Goal: Find specific fact: Find specific fact

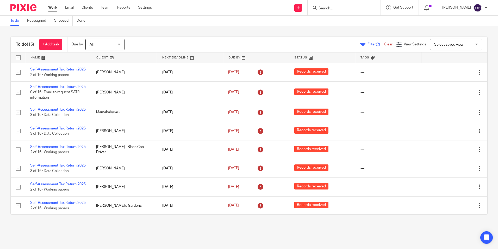
click at [347, 13] on div at bounding box center [344, 7] width 73 height 15
click at [342, 7] on input "Search" at bounding box center [341, 8] width 47 height 5
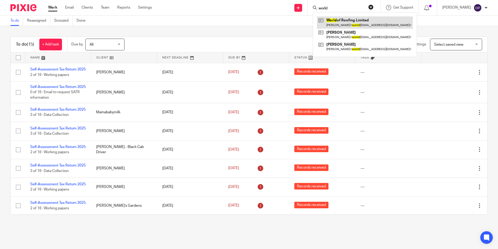
type input "world"
click at [345, 23] on link at bounding box center [365, 22] width 96 height 12
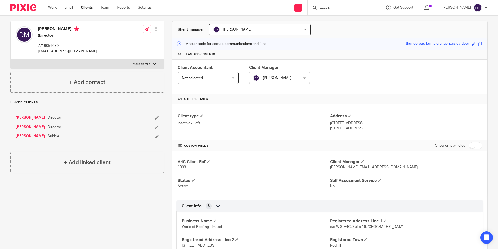
scroll to position [52, 0]
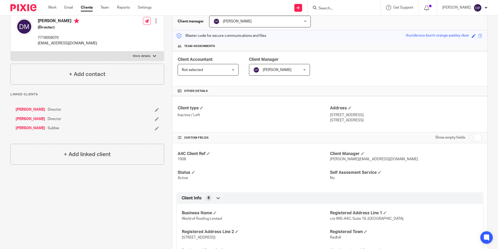
click at [28, 120] on link "[PERSON_NAME]" at bounding box center [30, 118] width 29 height 5
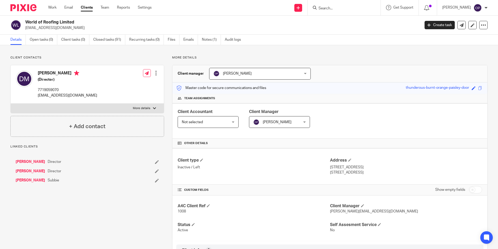
click at [28, 160] on link "[PERSON_NAME]" at bounding box center [30, 161] width 29 height 5
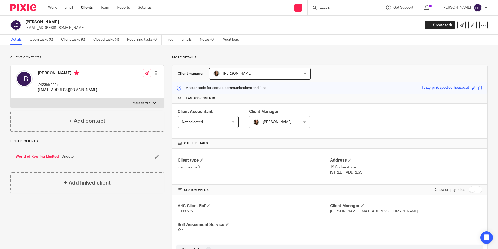
click at [49, 156] on link "World of Roofing Limited" at bounding box center [37, 156] width 43 height 5
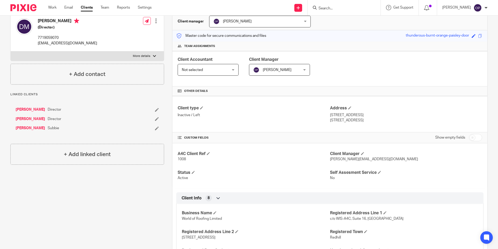
scroll to position [260, 0]
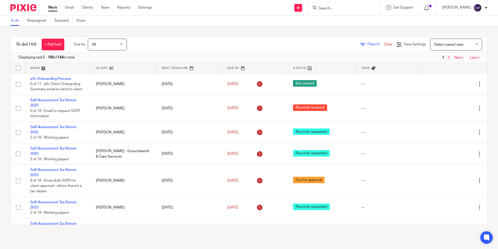
click at [335, 10] on input "Search" at bounding box center [341, 8] width 47 height 5
type input "mb windows"
click at [344, 20] on link at bounding box center [361, 22] width 88 height 12
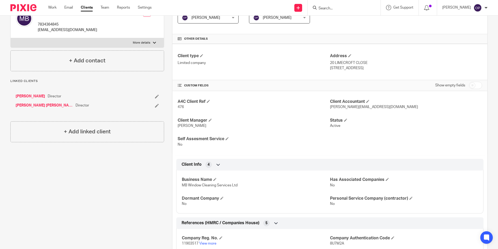
scroll to position [182, 0]
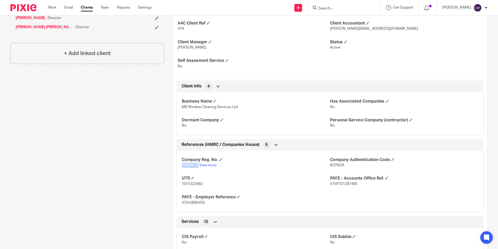
drag, startPoint x: 181, startPoint y: 164, endPoint x: 198, endPoint y: 165, distance: 16.4
click at [198, 165] on p "11903517 View more" at bounding box center [256, 164] width 148 height 5
copy span "11903517"
drag, startPoint x: 347, startPoint y: 187, endPoint x: 336, endPoint y: 186, distance: 11.2
click at [347, 187] on div "Company Reg. No. 11903517 View more Company Authentication Code 8U7M2A UTR 1015…" at bounding box center [329, 178] width 307 height 65
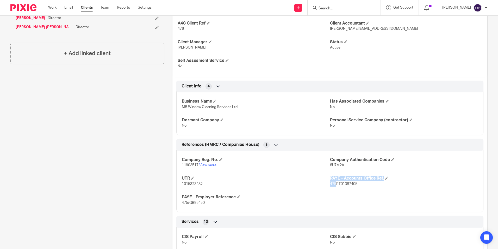
drag, startPoint x: 333, startPoint y: 185, endPoint x: 327, endPoint y: 186, distance: 6.3
click at [327, 186] on div "Company Reg. No. 11903517 View more Company Authentication Code 8U7M2A UTR 1015…" at bounding box center [329, 178] width 307 height 65
drag, startPoint x: 327, startPoint y: 186, endPoint x: 333, endPoint y: 189, distance: 7.0
click at [333, 189] on div "Company Reg. No. 11903517 View more Company Authentication Code 8U7M2A UTR 1015…" at bounding box center [329, 178] width 307 height 65
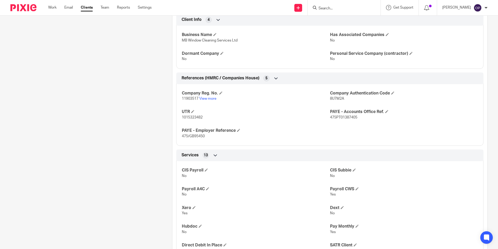
scroll to position [260, 0]
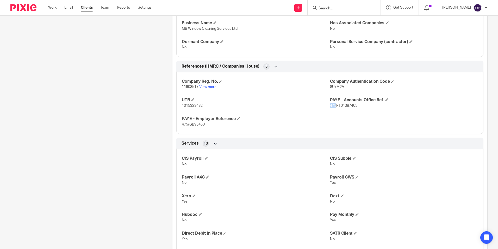
drag, startPoint x: 334, startPoint y: 106, endPoint x: 327, endPoint y: 111, distance: 7.7
click at [327, 111] on div "Company Reg. No. 11903517 View more Company Authentication Code 8U7M2A UTR 1015…" at bounding box center [329, 100] width 307 height 65
copy span "475"
drag, startPoint x: 364, startPoint y: 105, endPoint x: 334, endPoint y: 109, distance: 31.0
click at [334, 109] on div "Company Reg. No. 11903517 View more Company Authentication Code 8U7M2A UTR 1015…" at bounding box center [329, 100] width 307 height 65
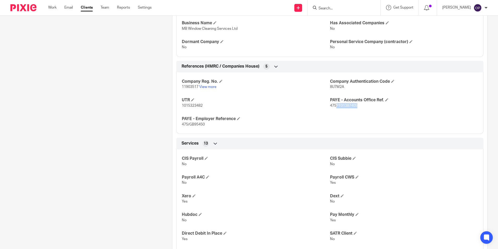
copy span "PT01387405"
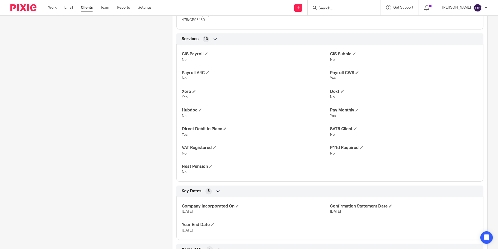
click at [272, 134] on p "Yes" at bounding box center [256, 134] width 148 height 5
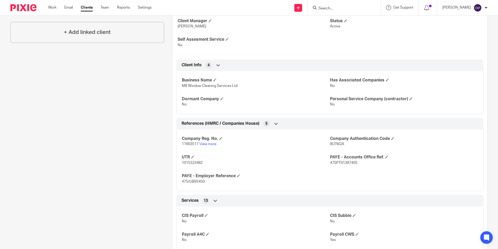
scroll to position [203, 0]
